Goal: Register for event/course

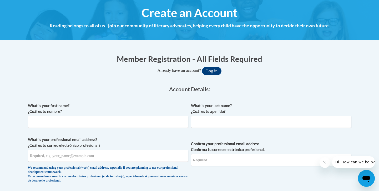
scroll to position [60, 0]
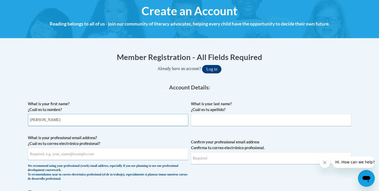
type input "Emily"
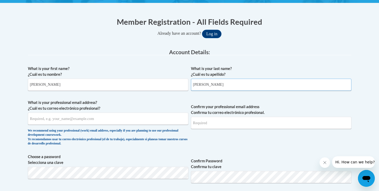
scroll to position [97, 0]
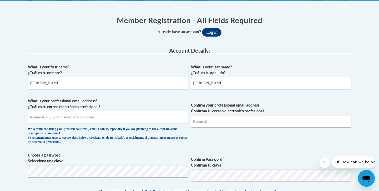
type input "Perucca"
type input "eperucca@butler.edu"
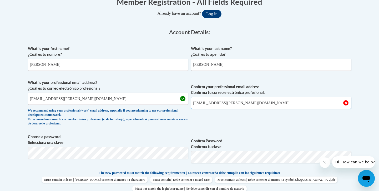
scroll to position [116, 0]
type input "eperucca@butler.edu"
click at [187, 114] on div "We recommend using your professional (work) email address, especially if you ar…" at bounding box center [108, 116] width 160 height 17
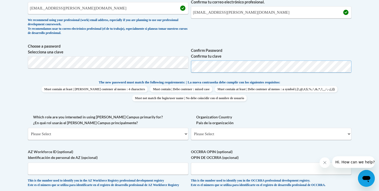
scroll to position [207, 0]
click at [135, 148] on label "AZ Workforce ID (optional) Identificación de personal de AZ (opcional)" at bounding box center [108, 154] width 160 height 12
click at [135, 162] on input "AZ Workforce ID (optional) Identificación de personal de AZ (opcional)" at bounding box center [108, 168] width 160 height 12
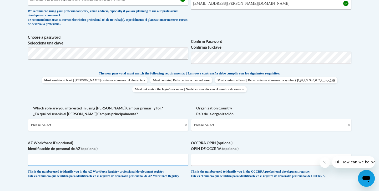
scroll to position [217, 0]
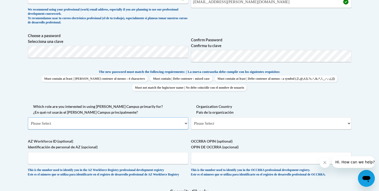
select select "5a18ea06-2b54-4451-96f2-d152daf9eac5"
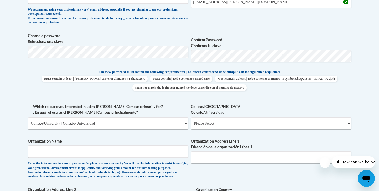
click at [228, 115] on span "College/University Colegio/Universidad Please Select College/University Staff |…" at bounding box center [271, 117] width 160 height 26
select select "99b32b07-cffc-426c-8bf6-0cd77760d84b"
click at [163, 128] on div "Which role are you interested in using Cox Campus primarily for? ¿En qué rol us…" at bounding box center [108, 119] width 160 height 30
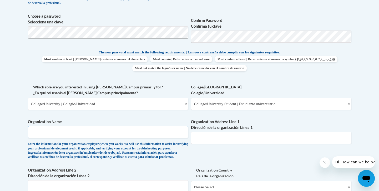
scroll to position [237, 0]
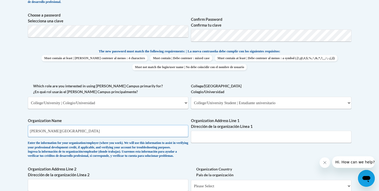
type input "[GEOGRAPHIC_DATA]"
click at [128, 118] on label "Organization Name" at bounding box center [108, 121] width 160 height 6
click at [128, 125] on input "[GEOGRAPHIC_DATA]" at bounding box center [108, 131] width 160 height 12
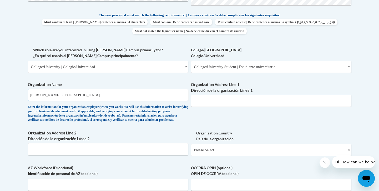
scroll to position [295, 0]
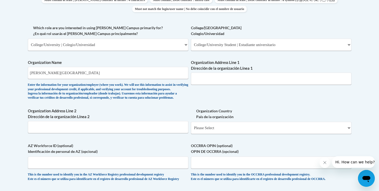
click at [138, 96] on div "Enter the information for your organization/employer (where you work). We will …" at bounding box center [108, 91] width 160 height 17
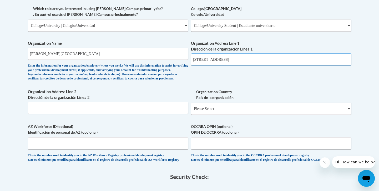
scroll to position [321, 0]
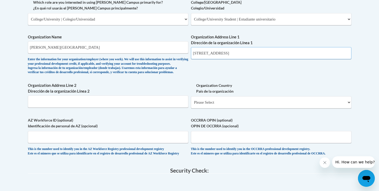
type input "[STREET_ADDRESS]"
select select "ad49bcad-a171-4b2e-b99c-48b446064914"
select select
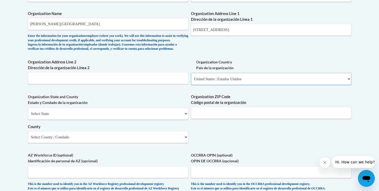
scroll to position [356, 0]
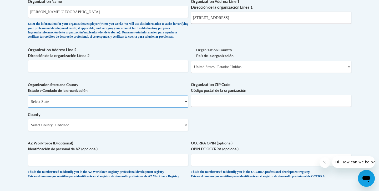
select select "Indiana"
click at [213, 110] on div "Organization ZIP Code Código postal de la organización" at bounding box center [271, 96] width 160 height 29
type input "46208"
select select "Marion"
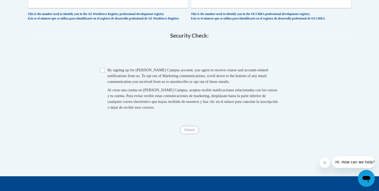
scroll to position [514, 0]
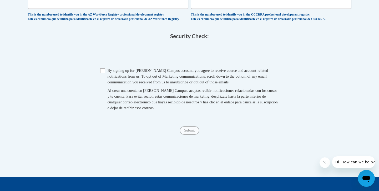
click at [103, 70] on input "Checkbox" at bounding box center [102, 70] width 5 height 5
checkbox input "true"
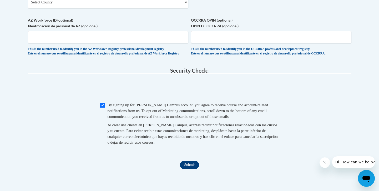
scroll to position [483, 0]
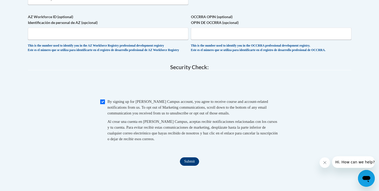
click at [192, 160] on input "Submit" at bounding box center [189, 161] width 19 height 8
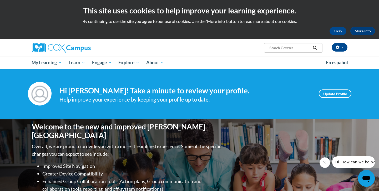
click at [324, 163] on icon "Close message from company" at bounding box center [325, 162] width 4 height 4
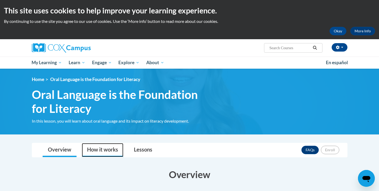
click at [98, 149] on link "How it works" at bounding box center [103, 150] width 42 height 14
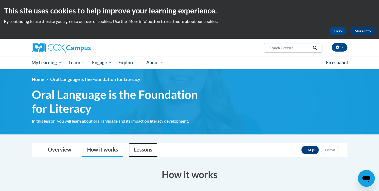
click at [130, 147] on link "Lessons" at bounding box center [143, 150] width 29 height 14
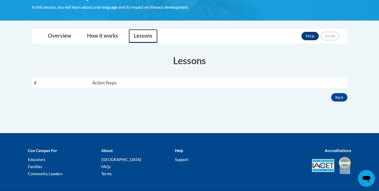
scroll to position [119, 0]
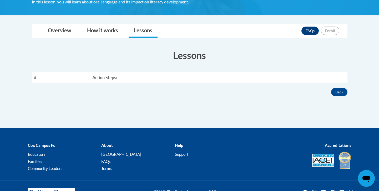
click at [104, 77] on th "Action Steps:" at bounding box center [218, 77] width 257 height 10
click at [99, 33] on link "How it works" at bounding box center [103, 31] width 42 height 14
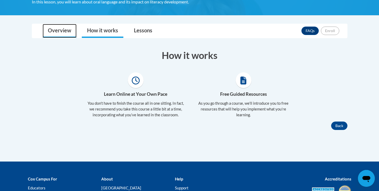
click at [57, 32] on link "Overview" at bounding box center [60, 31] width 34 height 14
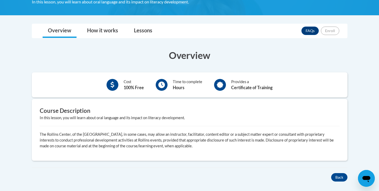
click at [120, 54] on h3 "Overview" at bounding box center [190, 55] width 316 height 13
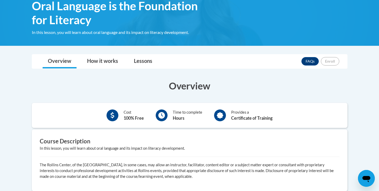
scroll to position [50, 0]
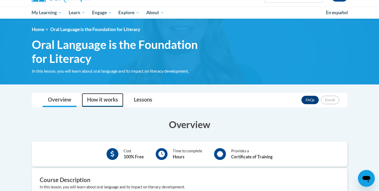
click at [103, 101] on link "How it works" at bounding box center [103, 100] width 42 height 14
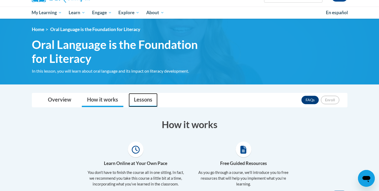
click at [137, 103] on link "Lessons" at bounding box center [143, 100] width 29 height 14
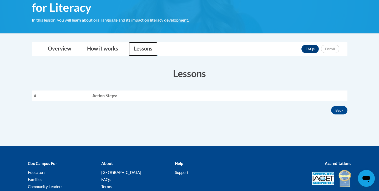
scroll to position [105, 0]
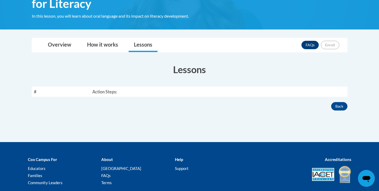
click at [101, 90] on th "Action Steps:" at bounding box center [218, 92] width 257 height 10
click at [333, 49] on div "FAQs Enroll" at bounding box center [320, 45] width 38 height 14
click at [313, 44] on link "FAQs" at bounding box center [309, 45] width 17 height 8
click at [63, 38] on link "Overview" at bounding box center [60, 45] width 34 height 14
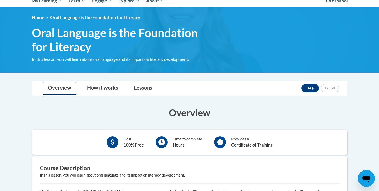
scroll to position [41, 0]
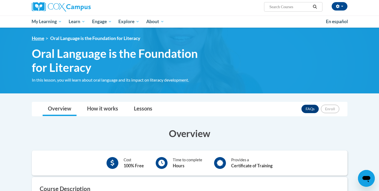
click at [40, 36] on link "Home" at bounding box center [38, 38] width 12 height 6
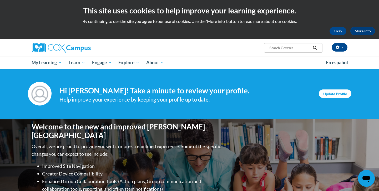
click at [338, 92] on link "Update Profile" at bounding box center [335, 93] width 33 height 8
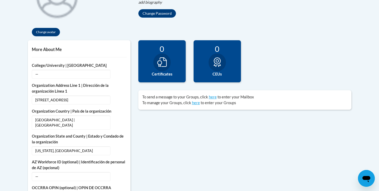
scroll to position [151, 0]
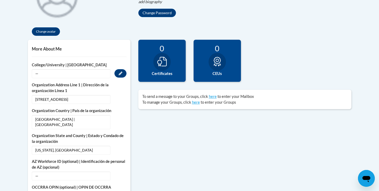
click at [88, 74] on span "—" at bounding box center [71, 73] width 79 height 9
click at [115, 74] on button "Edit" at bounding box center [120, 73] width 12 height 8
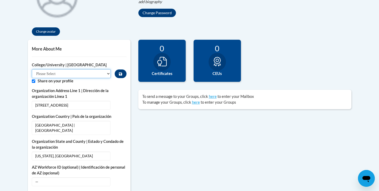
select select "99b32b07-cffc-426c-8bf6-0cd77760d84b"
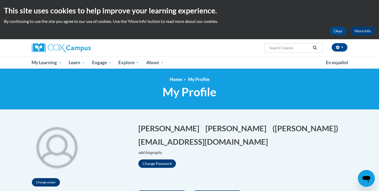
scroll to position [0, 0]
click at [60, 50] on img at bounding box center [61, 47] width 59 height 9
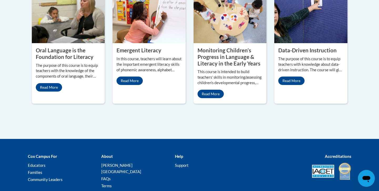
scroll to position [512, 0]
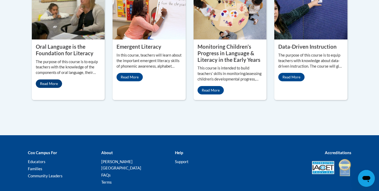
click at [54, 88] on link "Read More" at bounding box center [49, 83] width 26 height 8
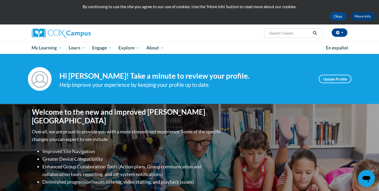
scroll to position [13, 0]
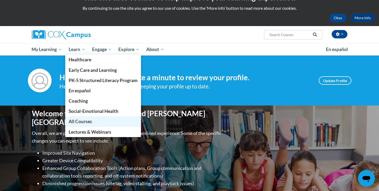
click at [77, 120] on span "All Courses" at bounding box center [80, 122] width 23 height 6
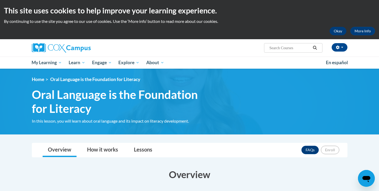
click at [338, 33] on button "Okay" at bounding box center [337, 31] width 17 height 8
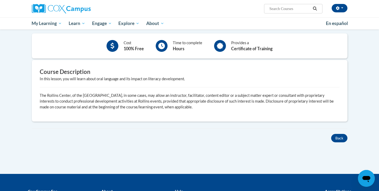
scroll to position [116, 0]
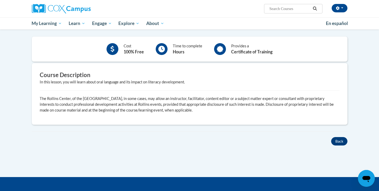
click at [342, 141] on button "Back" at bounding box center [339, 141] width 16 height 8
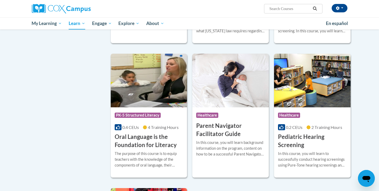
scroll to position [1034, 0]
click at [148, 140] on h3 "Oral Language is the Foundation for Literacy" at bounding box center [149, 141] width 69 height 16
